Goal: Information Seeking & Learning: Learn about a topic

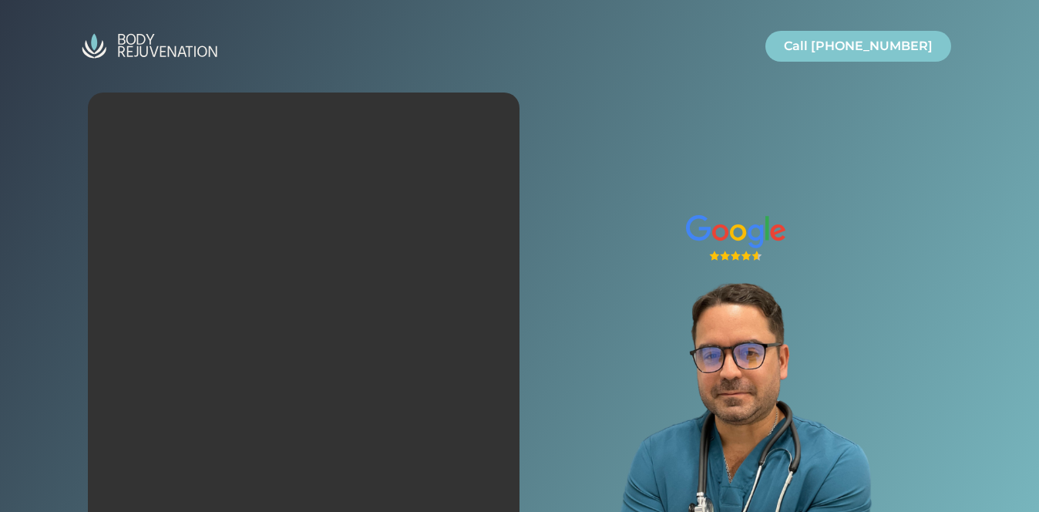
click at [160, 52] on img "Site" at bounding box center [149, 46] width 154 height 37
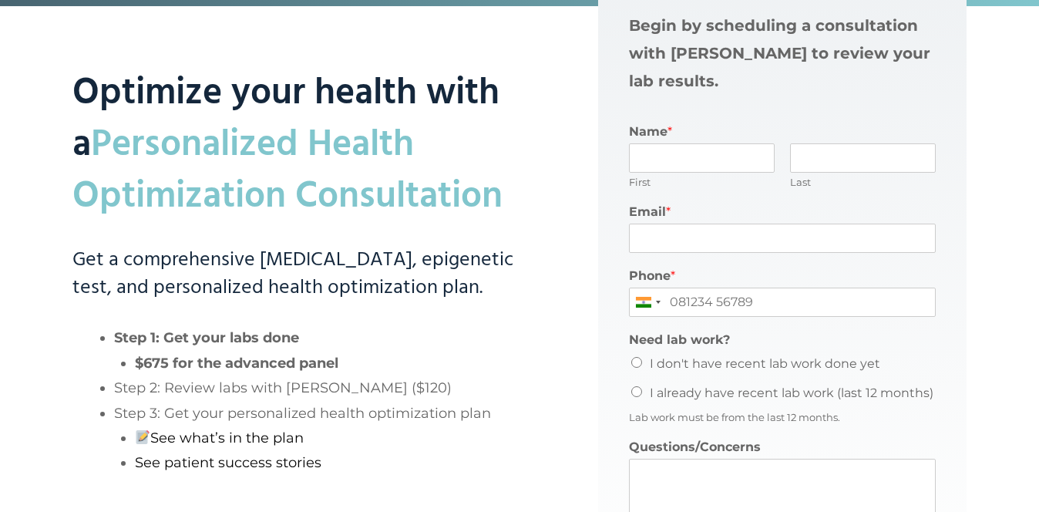
scroll to position [814, 0]
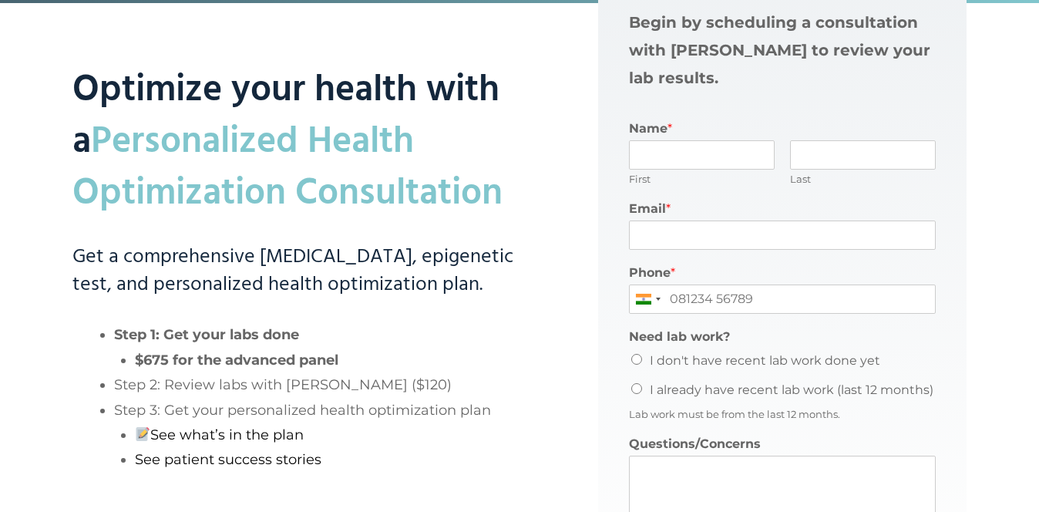
click at [174, 362] on strong "$675 for the advanced panel" at bounding box center [236, 359] width 203 height 17
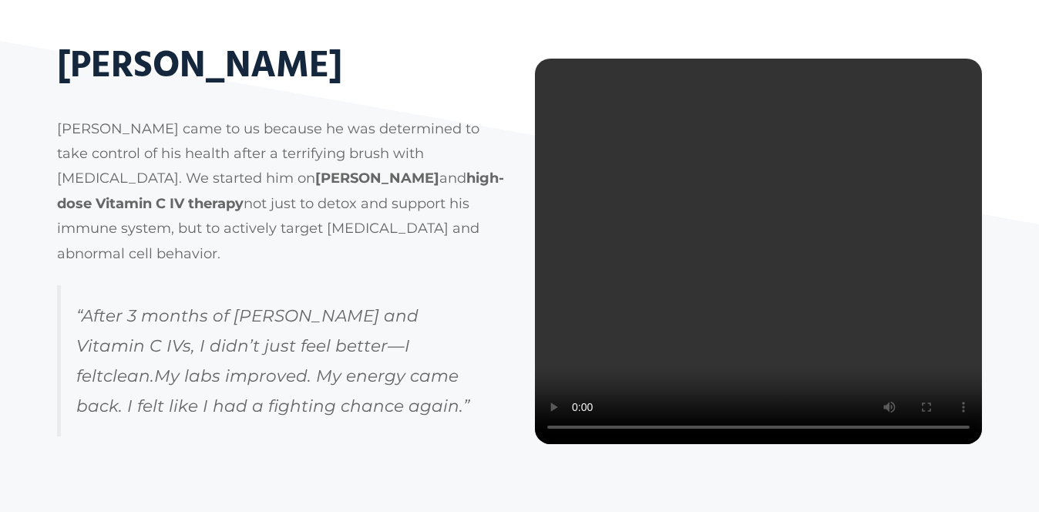
scroll to position [1900, 0]
click at [638, 317] on video at bounding box center [758, 251] width 447 height 385
click at [667, 301] on video at bounding box center [758, 251] width 447 height 385
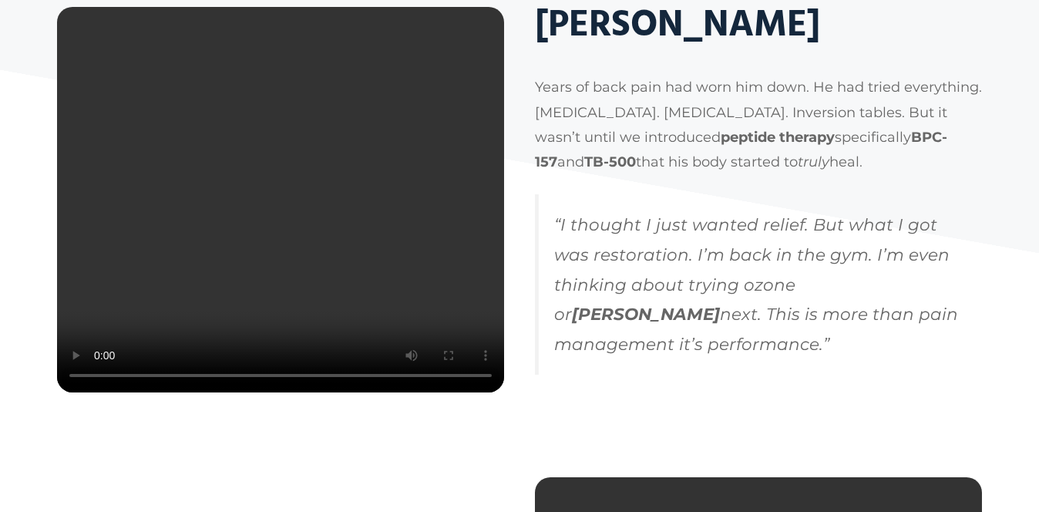
scroll to position [2440, 0]
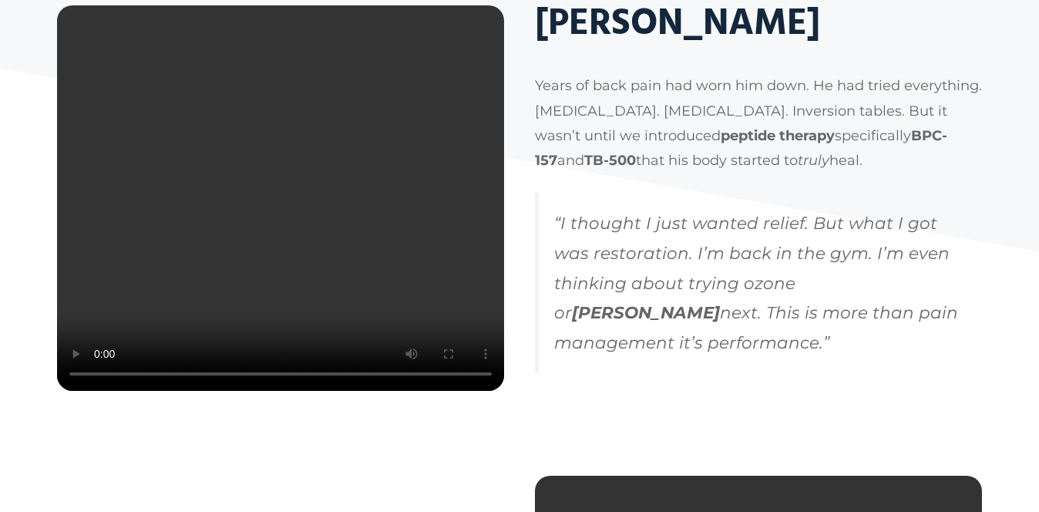
click at [385, 231] on video at bounding box center [280, 197] width 447 height 385
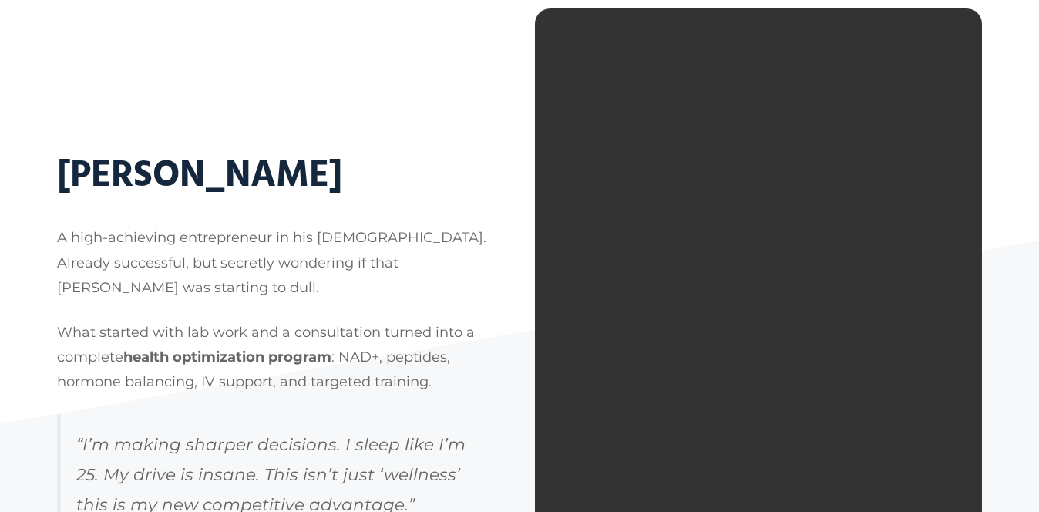
scroll to position [2913, 0]
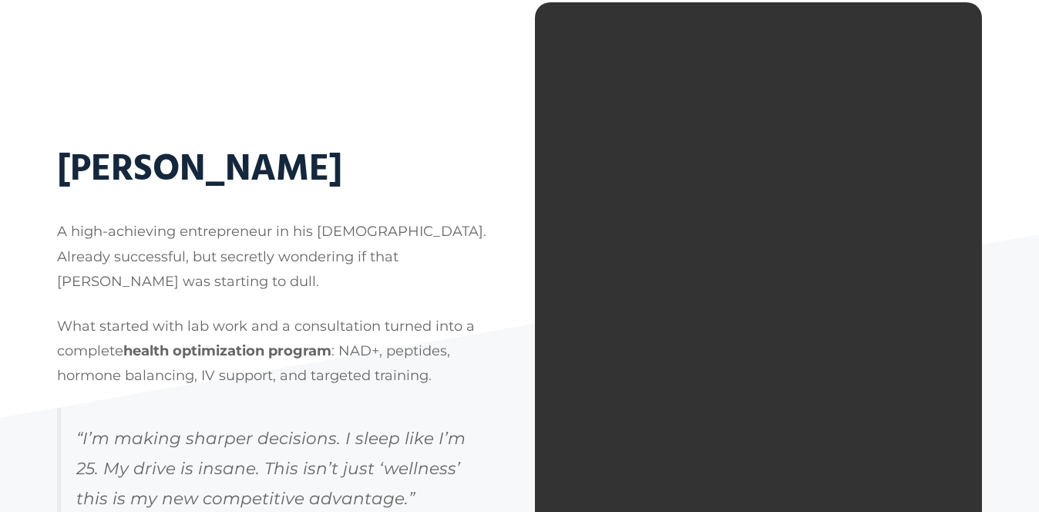
click at [615, 235] on video at bounding box center [758, 349] width 447 height 694
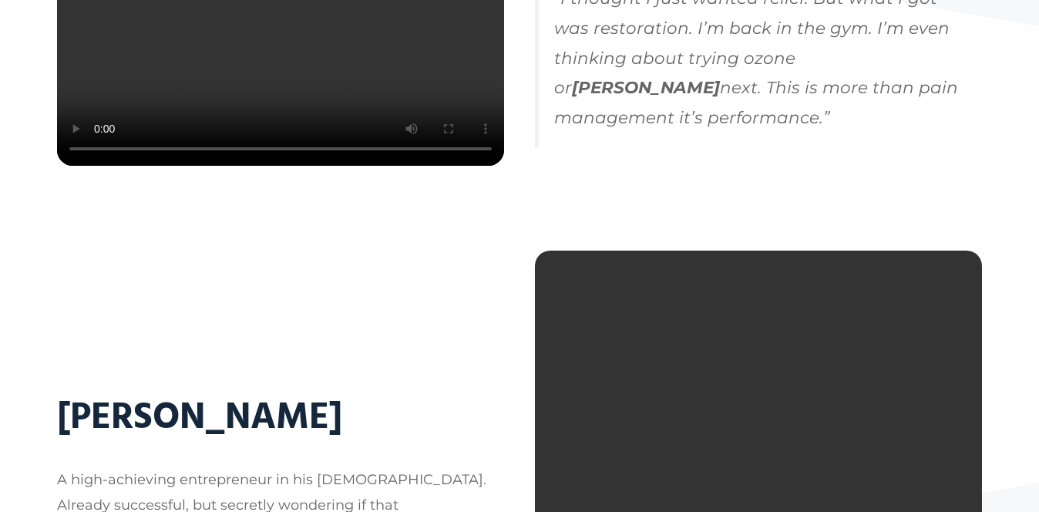
scroll to position [2309, 0]
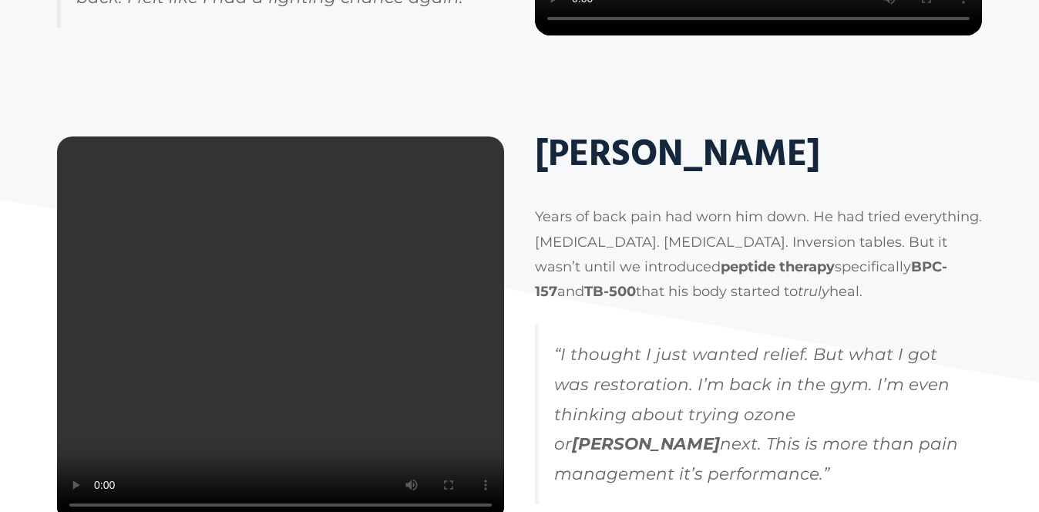
click at [197, 251] on video at bounding box center [280, 328] width 447 height 385
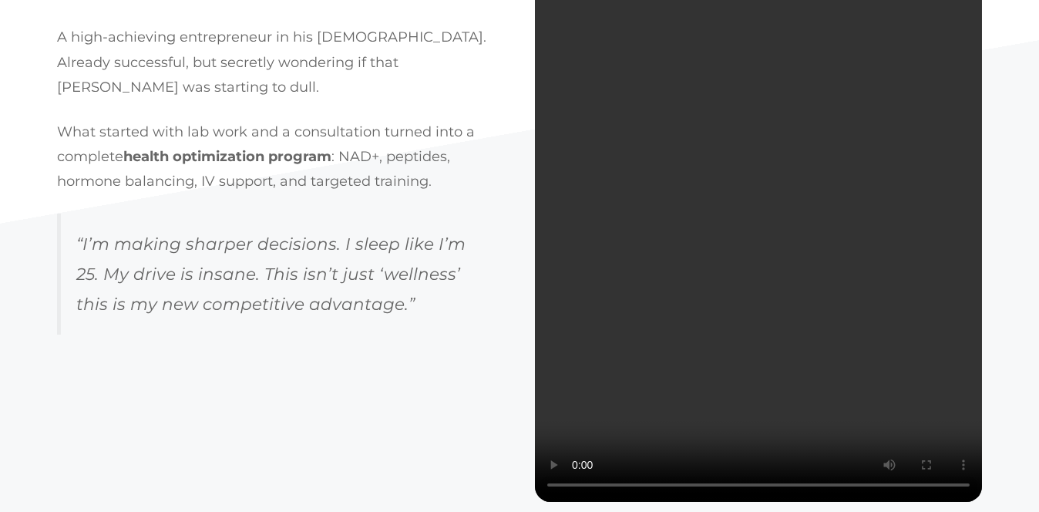
scroll to position [3111, 0]
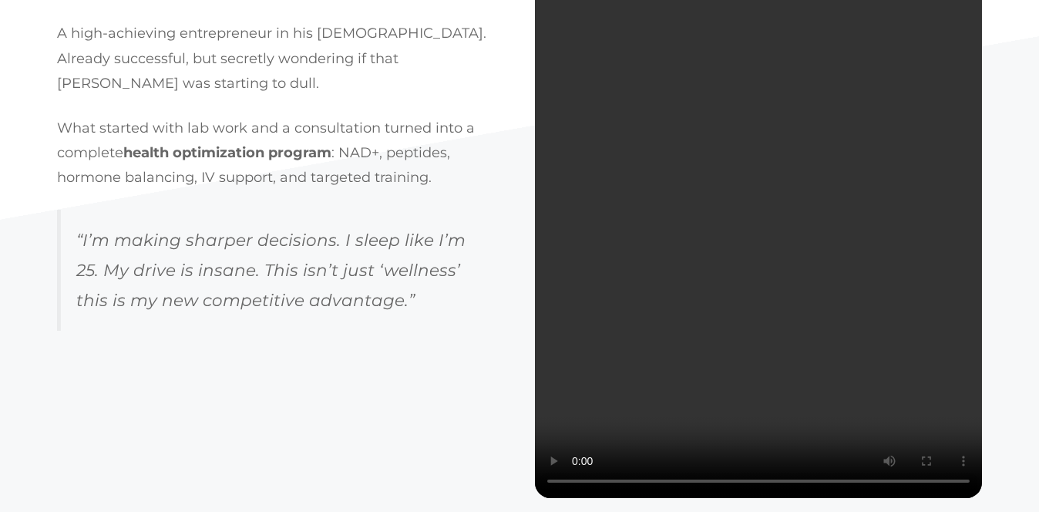
click at [772, 286] on video at bounding box center [758, 151] width 447 height 694
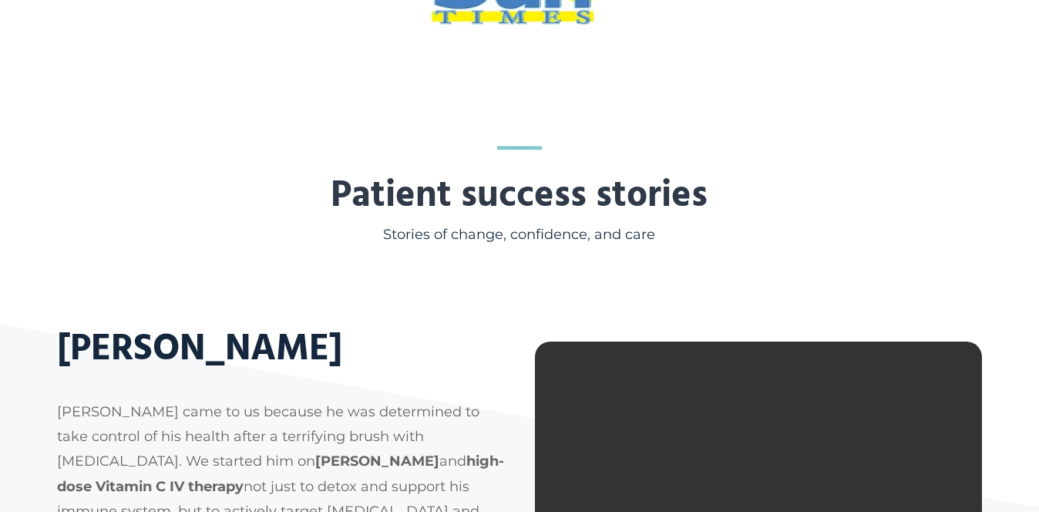
scroll to position [1619, 0]
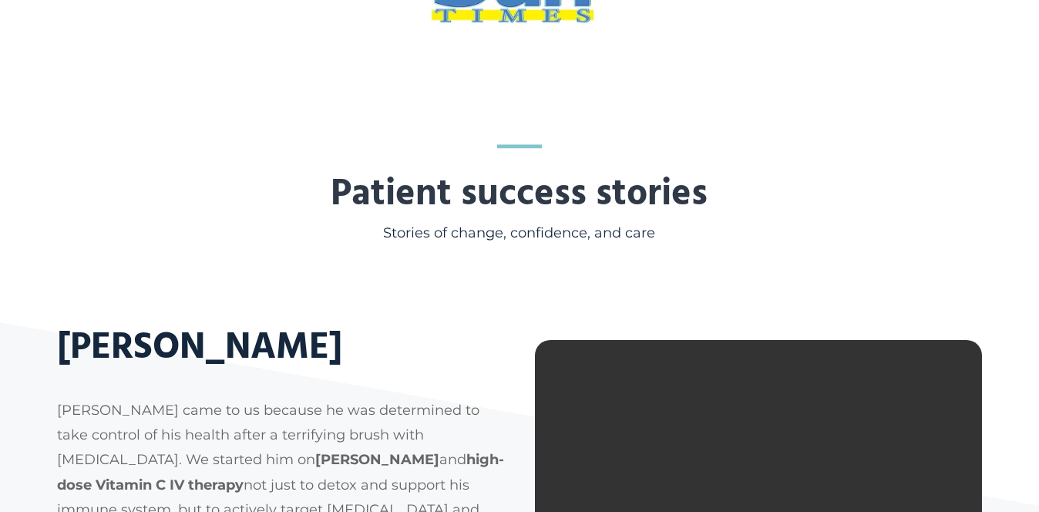
click at [348, 180] on strong "Patient success stories" at bounding box center [519, 194] width 377 height 59
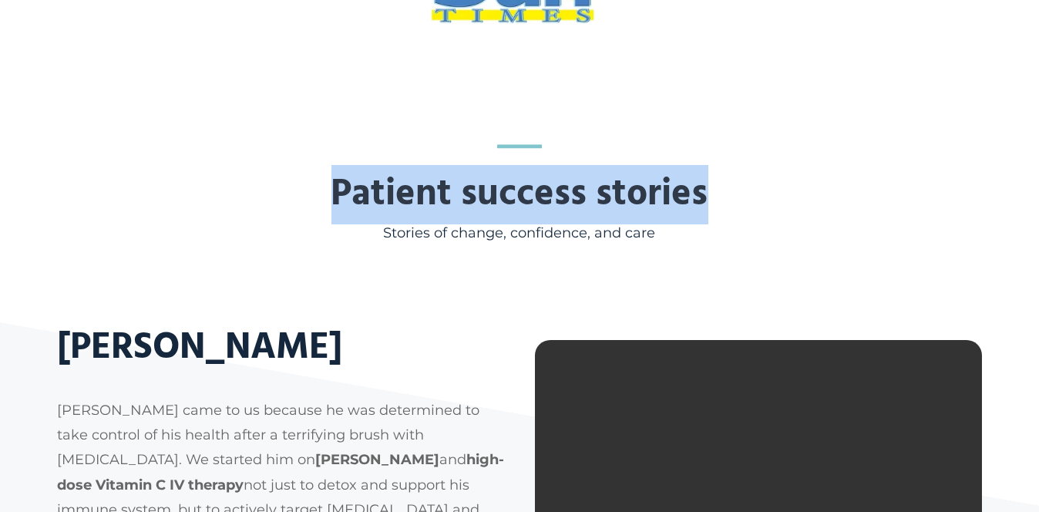
drag, startPoint x: 328, startPoint y: 186, endPoint x: 713, endPoint y: 207, distance: 385.1
click at [713, 207] on span "Patient success stories" at bounding box center [519, 195] width 925 height 52
copy strong "Patient success stories"
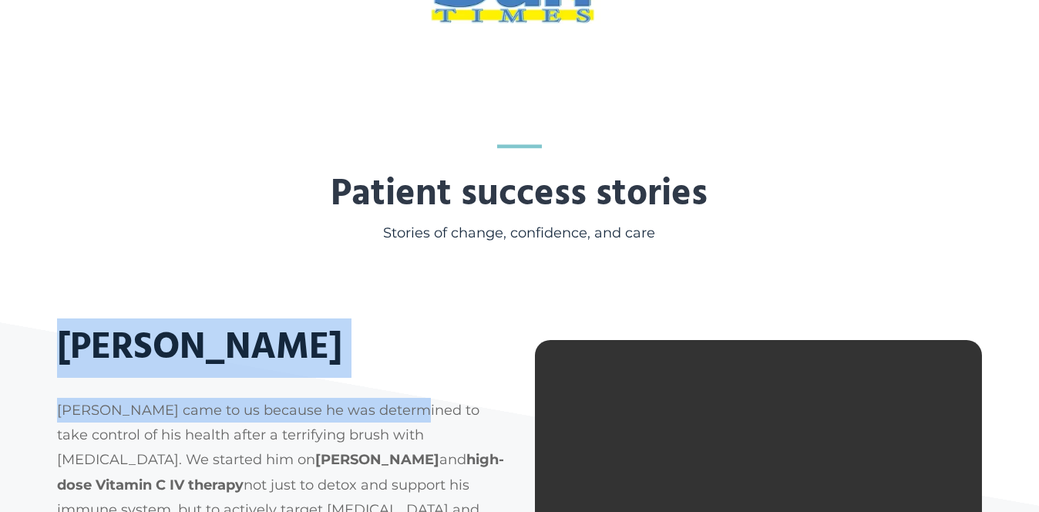
drag, startPoint x: 15, startPoint y: 369, endPoint x: 397, endPoint y: 381, distance: 382.4
click at [397, 381] on div "Patient success stories Stories of change, confidence, and care [PERSON_NAME] […" at bounding box center [519, 414] width 1039 height 657
click at [397, 381] on div "[PERSON_NAME] [PERSON_NAME] came to us because he was determined to take contro…" at bounding box center [280, 519] width 447 height 395
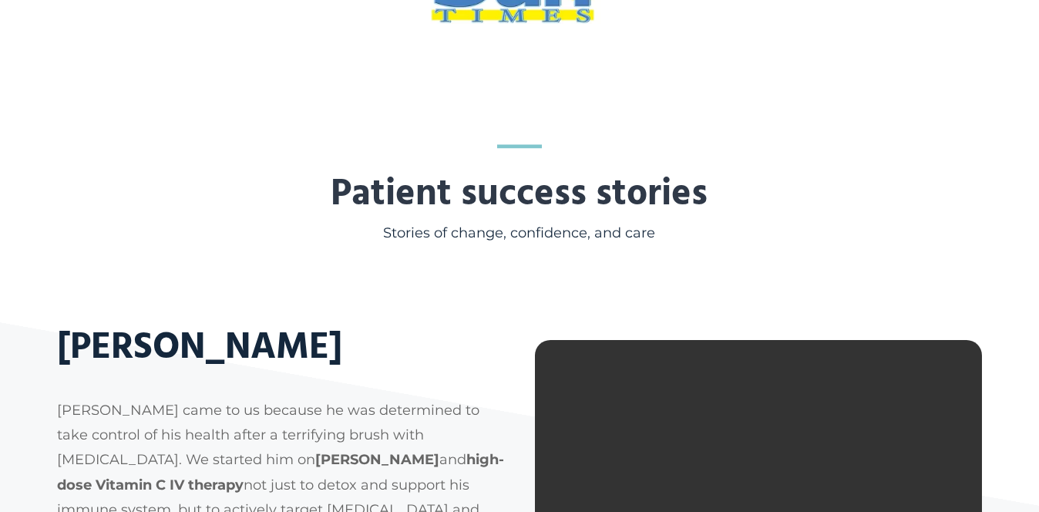
click at [397, 381] on div "[PERSON_NAME] [PERSON_NAME] came to us because he was determined to take contro…" at bounding box center [280, 519] width 447 height 395
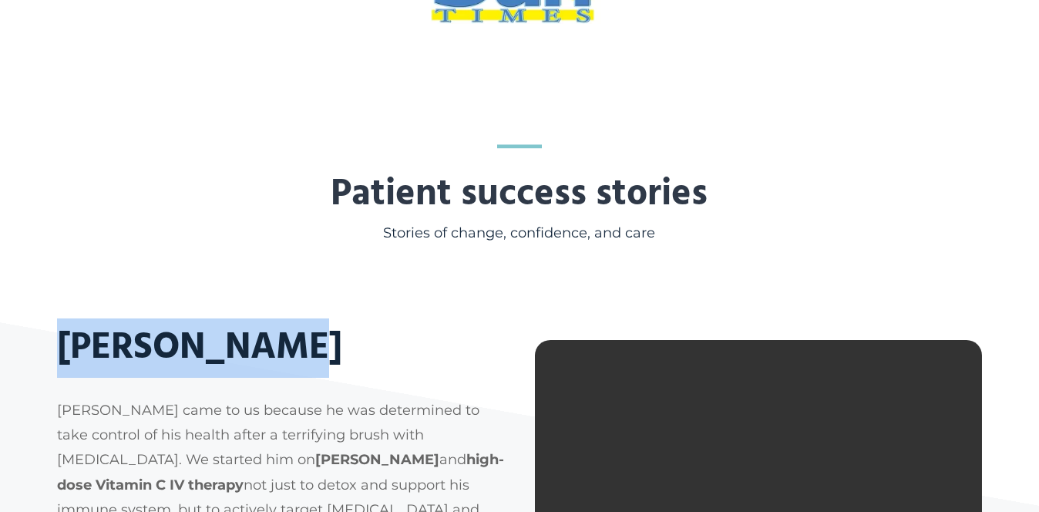
drag, startPoint x: 288, startPoint y: 341, endPoint x: 52, endPoint y: 341, distance: 236.6
copy strong "[PERSON_NAME]"
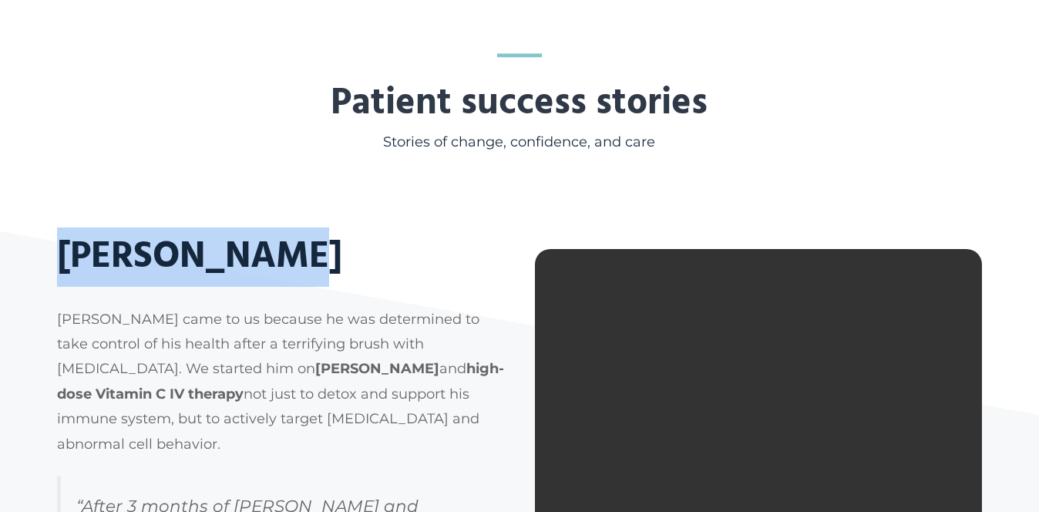
scroll to position [1685, 0]
